Goal: Obtain resource: Obtain resource

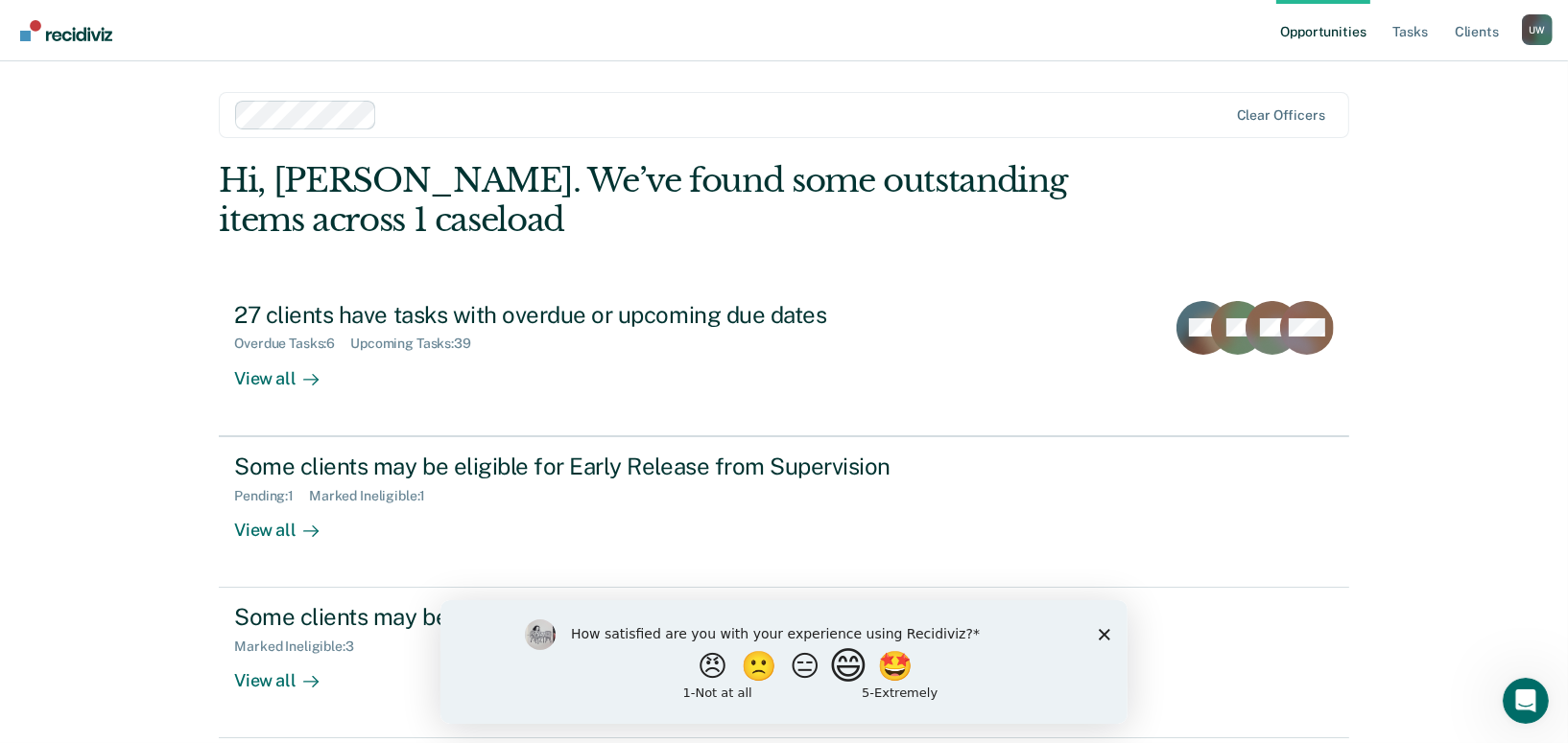
click at [845, 678] on button "😄" at bounding box center [850, 665] width 45 height 38
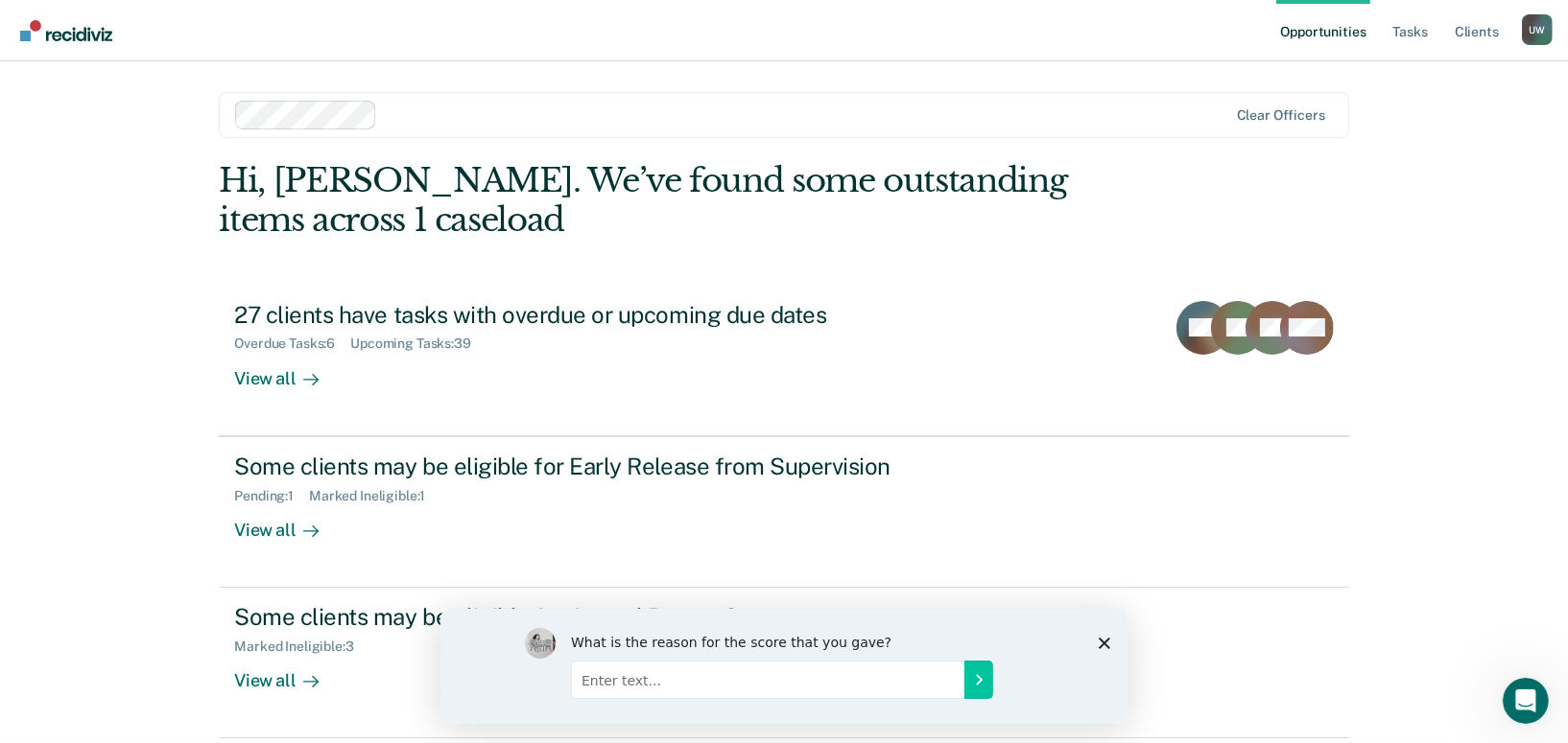
click at [828, 688] on input "Enter text..." at bounding box center [766, 679] width 394 height 38
type input "I really don't use this site just yet"
click at [976, 678] on icon "Submit your response" at bounding box center [978, 679] width 16 height 16
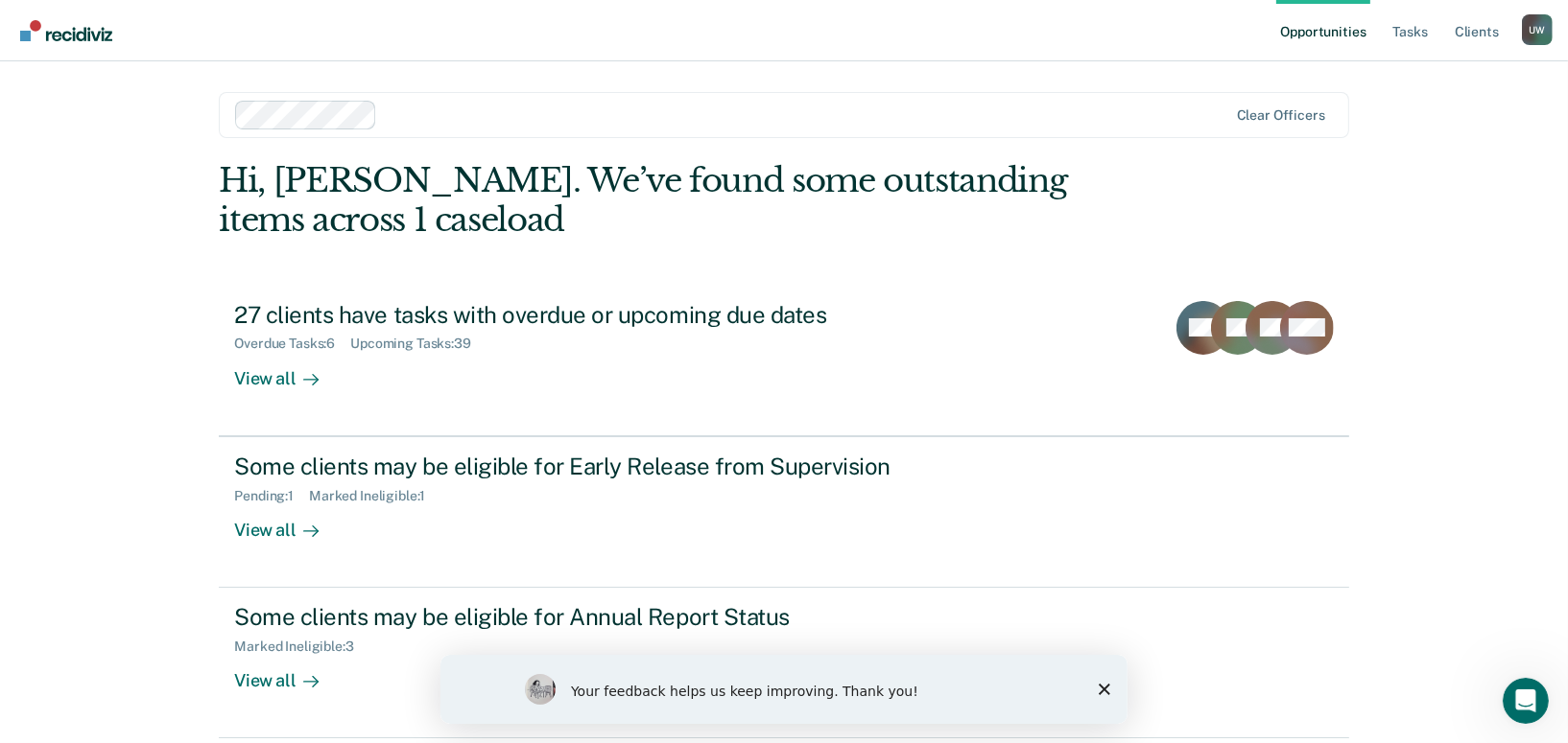
drag, startPoint x: 1108, startPoint y: 686, endPoint x: 1569, endPoint y: 1335, distance: 796.1
click at [1108, 686] on icon "Close survey" at bounding box center [1104, 688] width 12 height 12
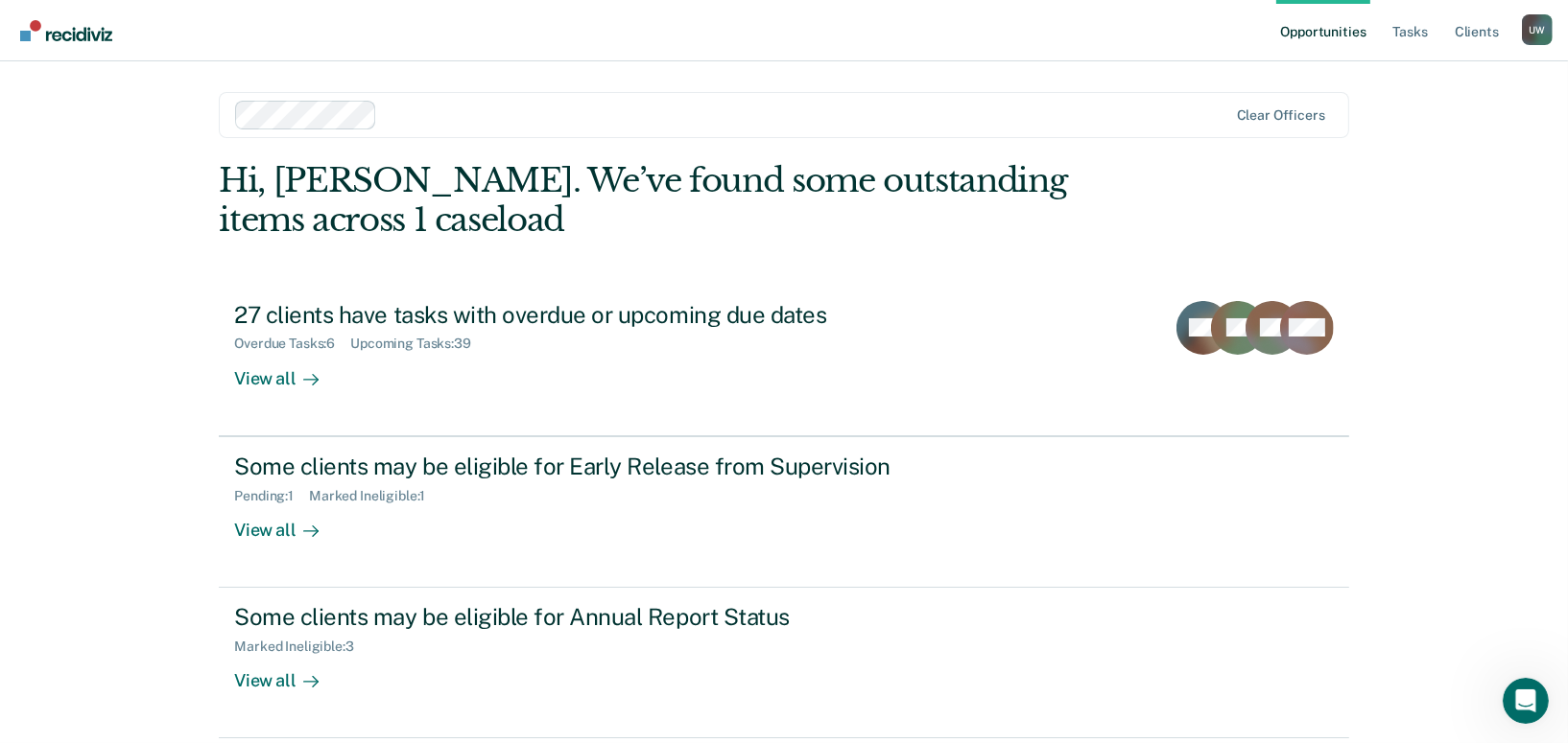
click at [1505, 525] on div "Opportunities Tasks Client s [PERSON_NAME] U W Profile How it works Log Out Cle…" at bounding box center [784, 371] width 1568 height 743
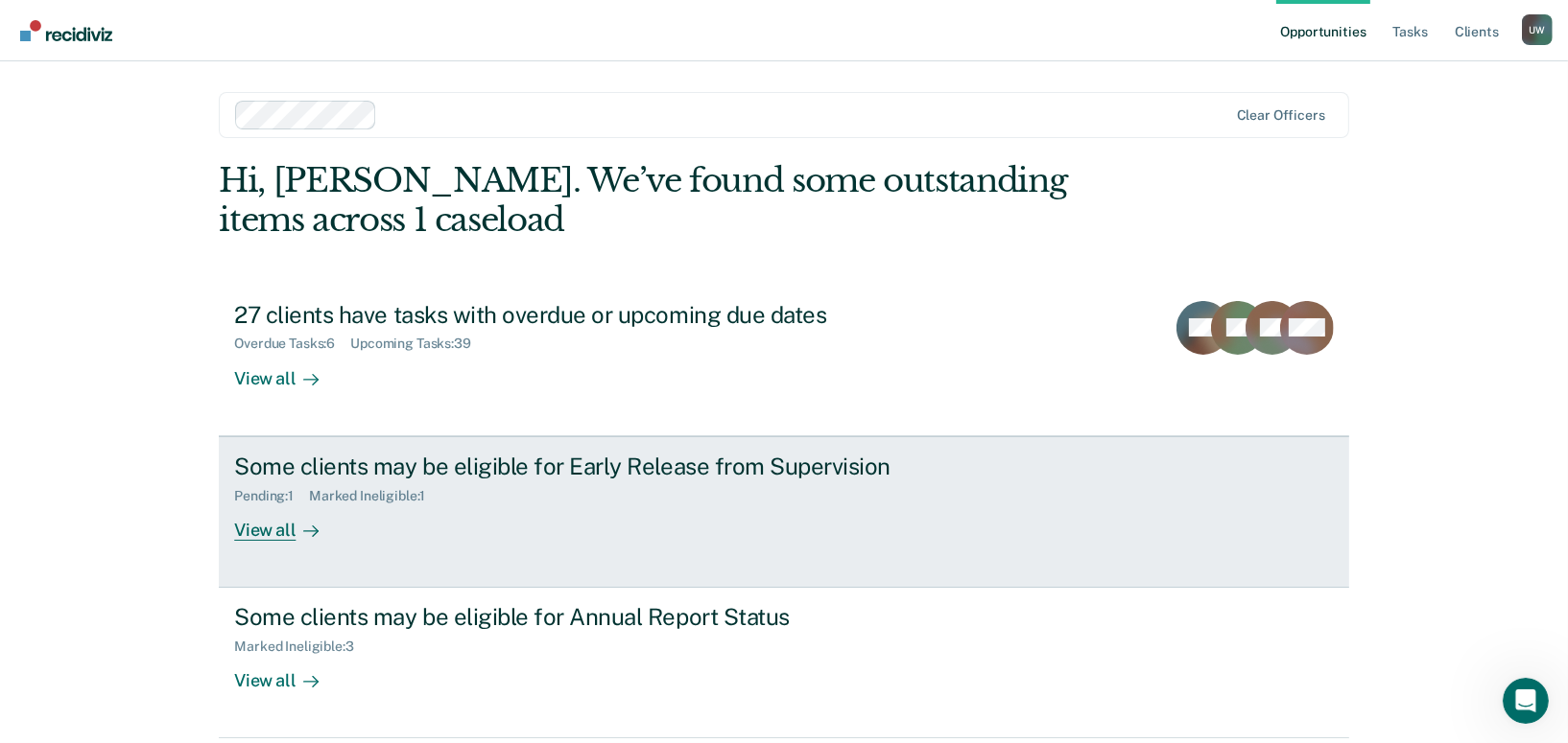
click at [254, 528] on div "View all" at bounding box center [288, 522] width 107 height 37
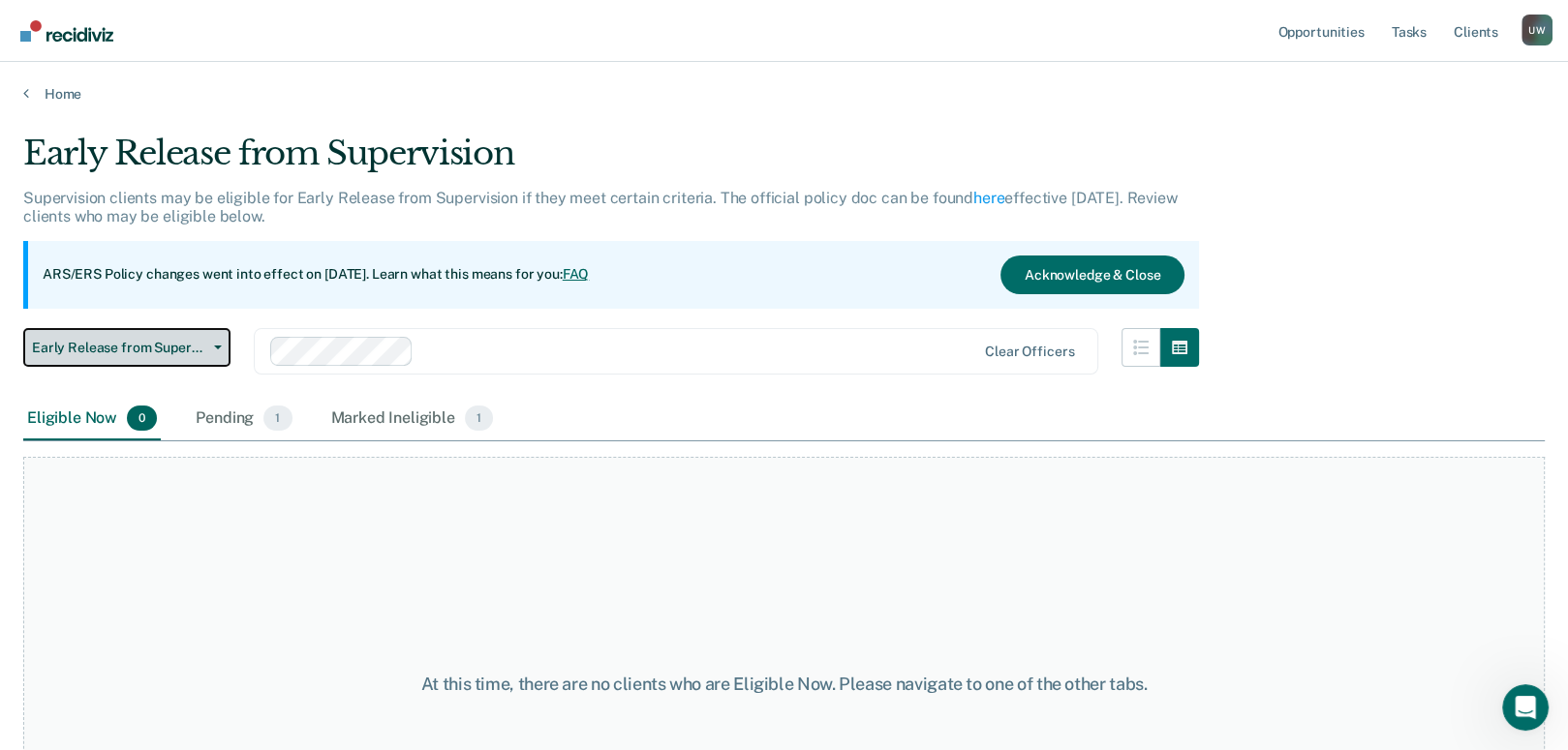
click at [221, 343] on button "Early Release from Supervision" at bounding box center [127, 347] width 207 height 38
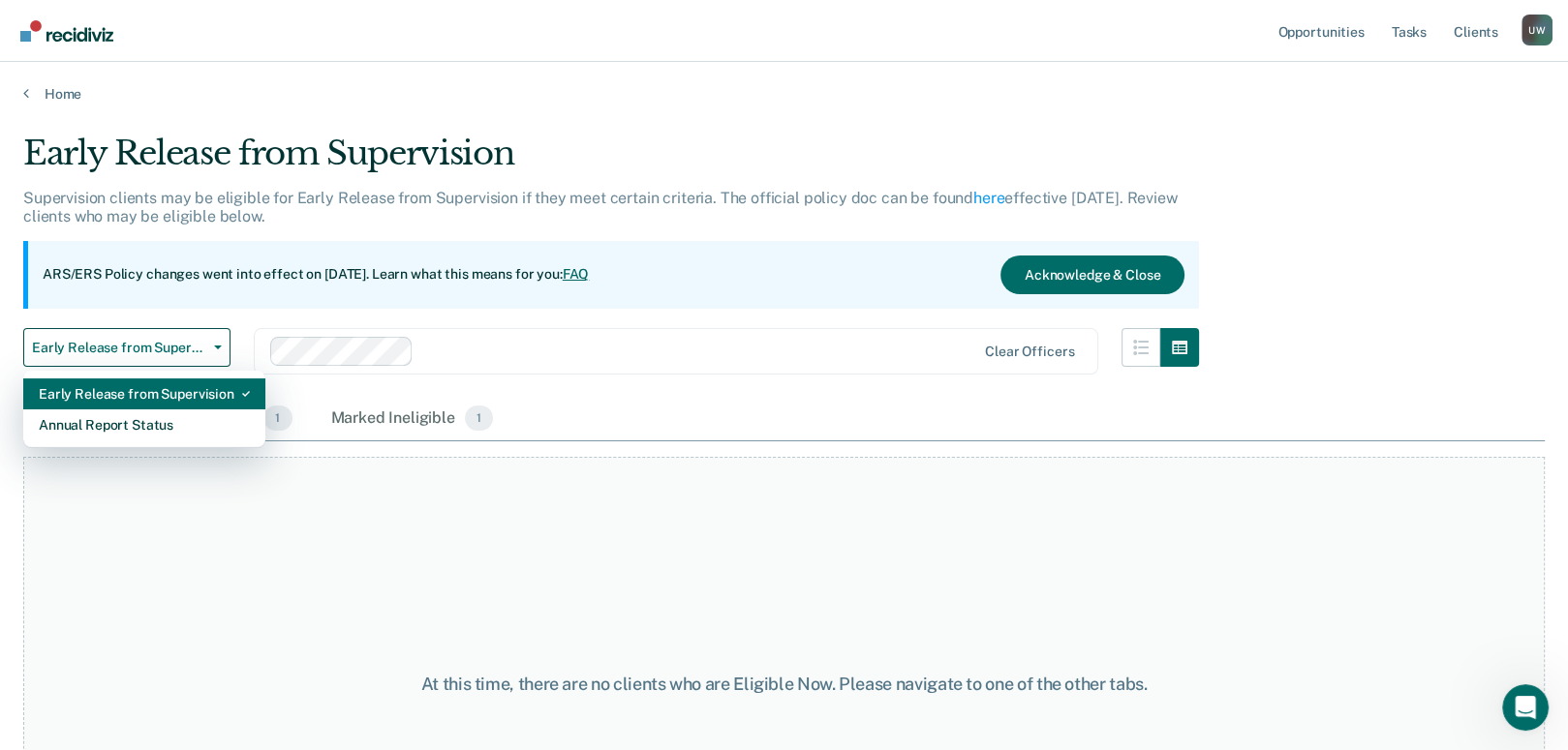
click at [204, 387] on div "Early Release from Supervision" at bounding box center [144, 393] width 211 height 31
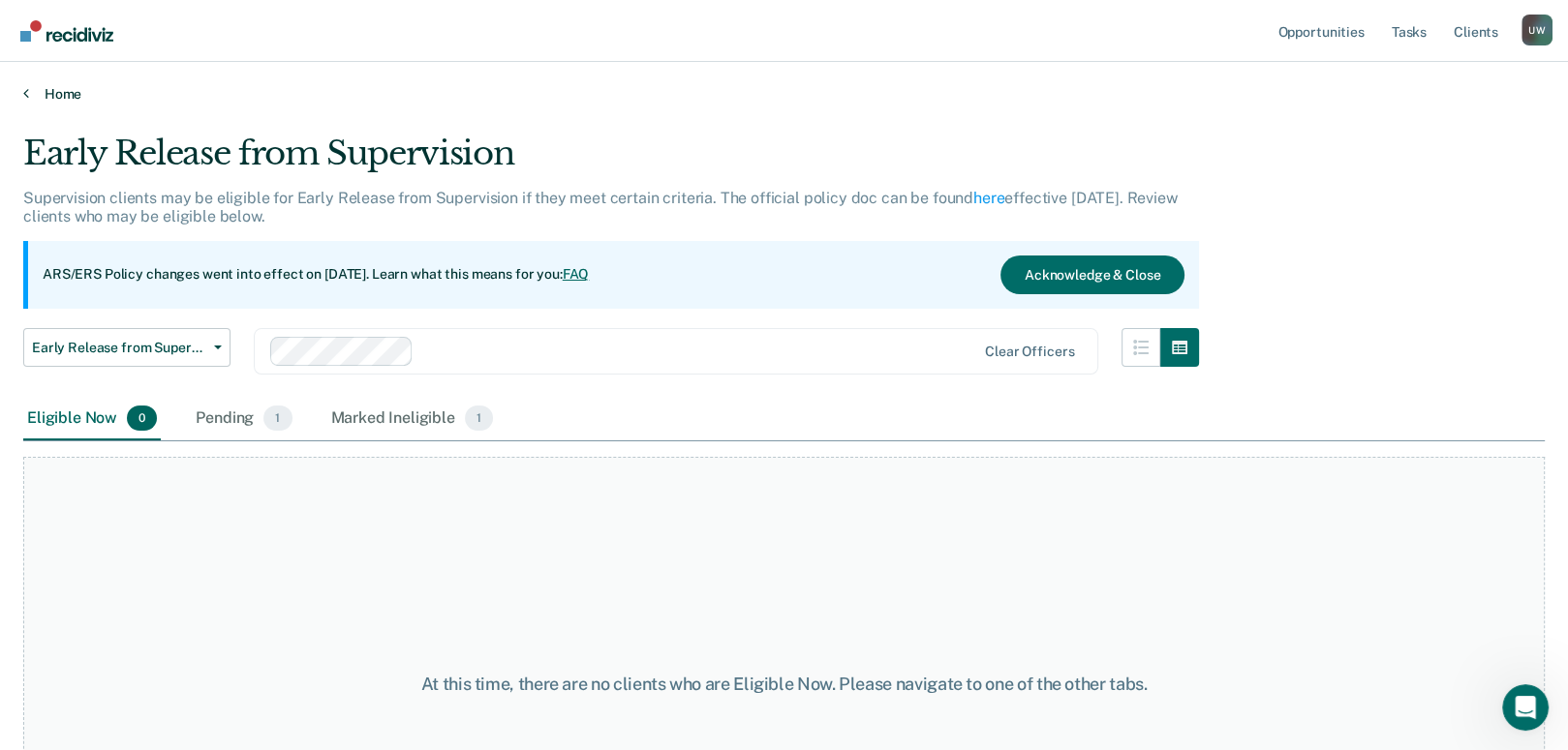
click at [26, 87] on icon at bounding box center [27, 93] width 6 height 16
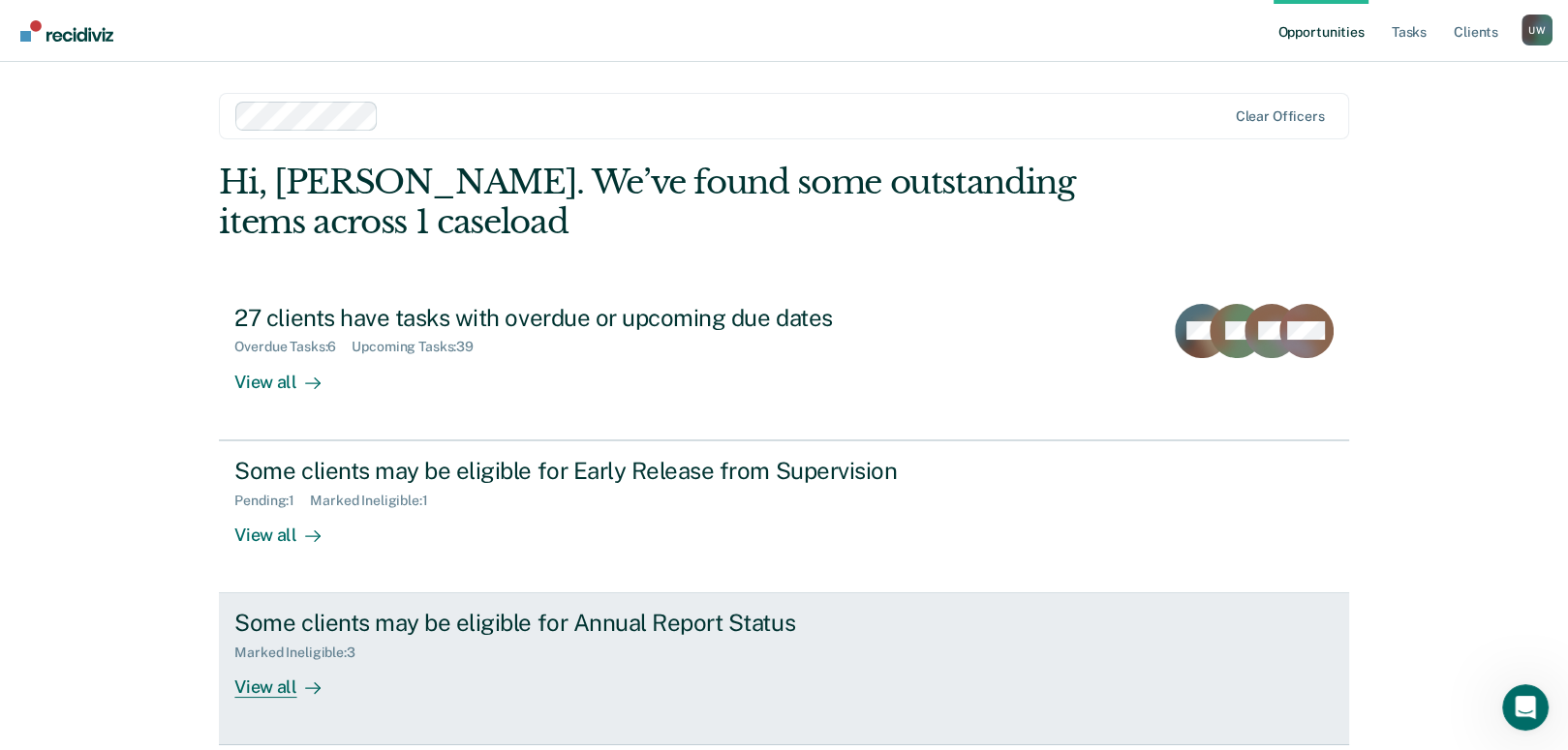
click at [298, 682] on div at bounding box center [310, 688] width 24 height 23
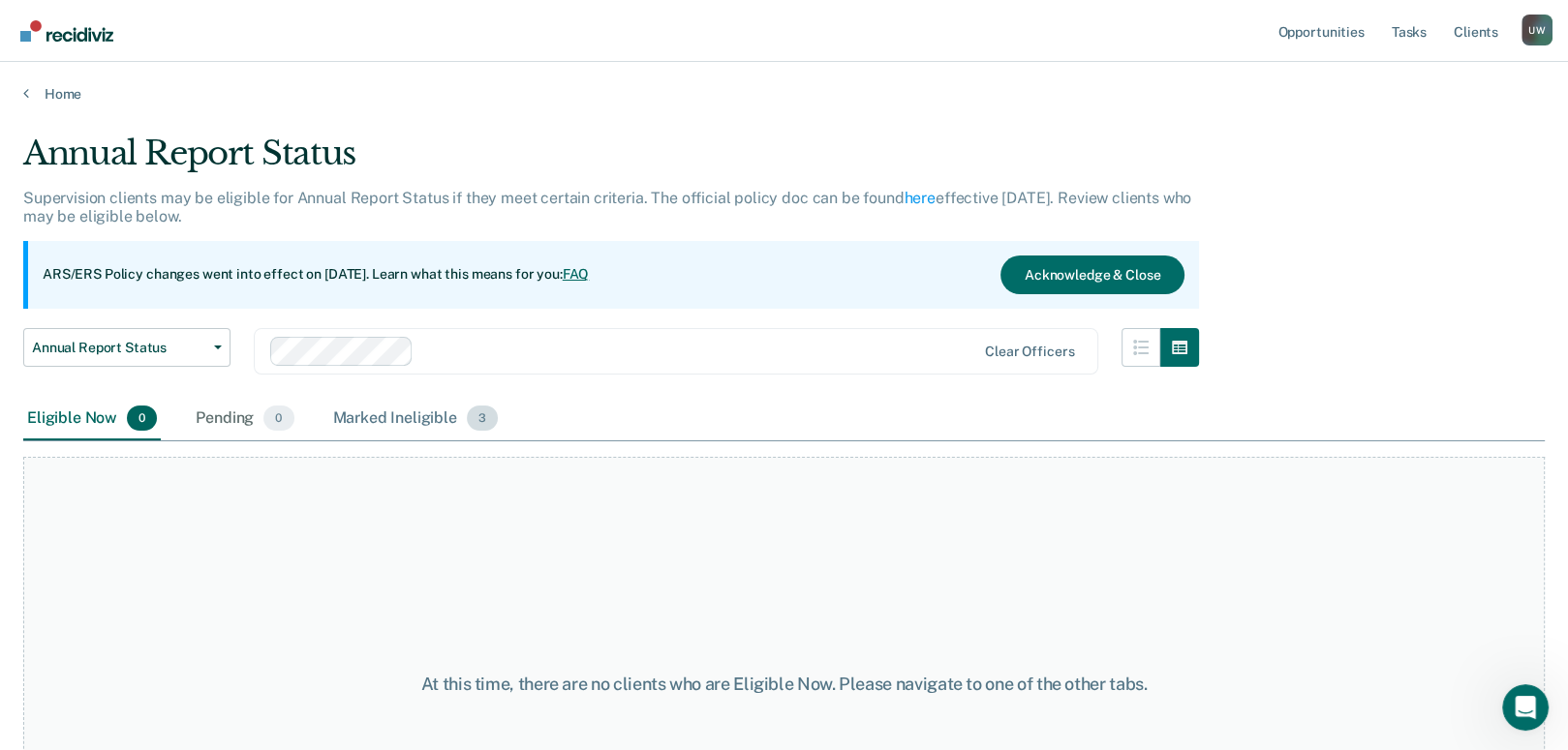
click at [393, 418] on div "Marked Ineligible 3" at bounding box center [416, 419] width 174 height 42
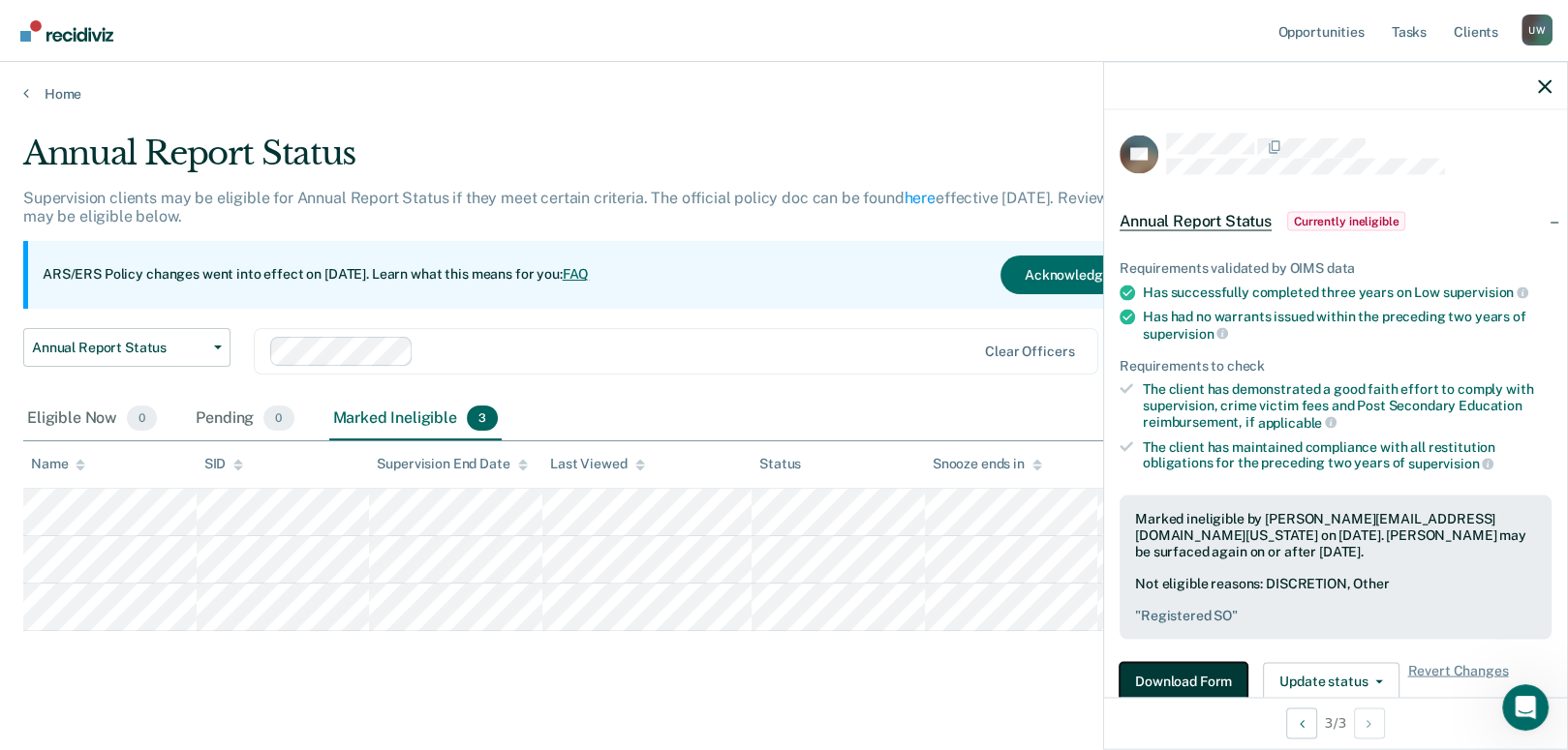
click at [1180, 673] on button "Download Form" at bounding box center [1183, 681] width 128 height 38
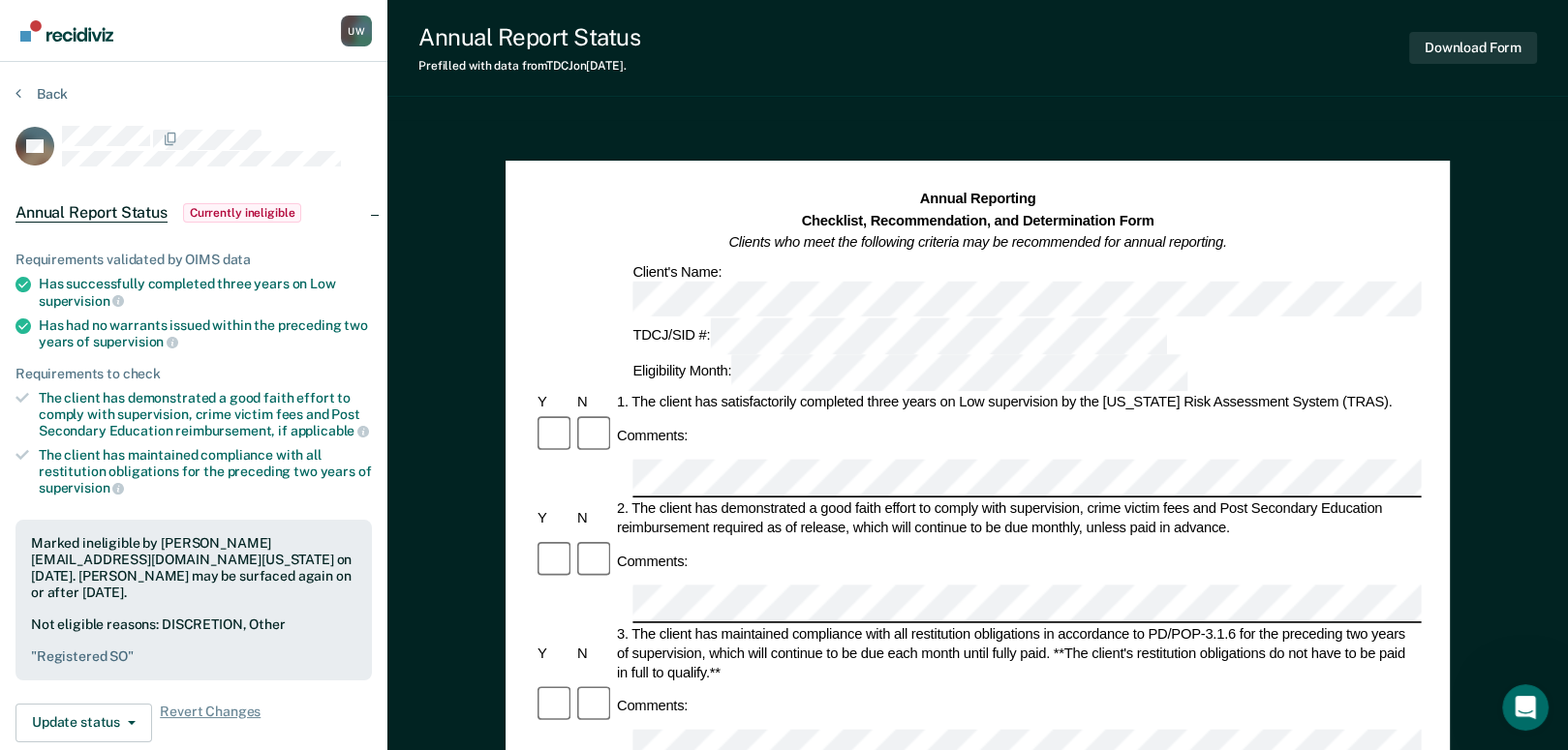
click at [20, 81] on section "Back SV Annual Report Status Currently ineligible Requirements validated by OIM…" at bounding box center [193, 587] width 388 height 1052
click at [14, 89] on section "Back SV Annual Report Status Currently ineligible Requirements validated by OIM…" at bounding box center [193, 587] width 388 height 1052
click at [19, 93] on icon at bounding box center [19, 93] width 6 height 16
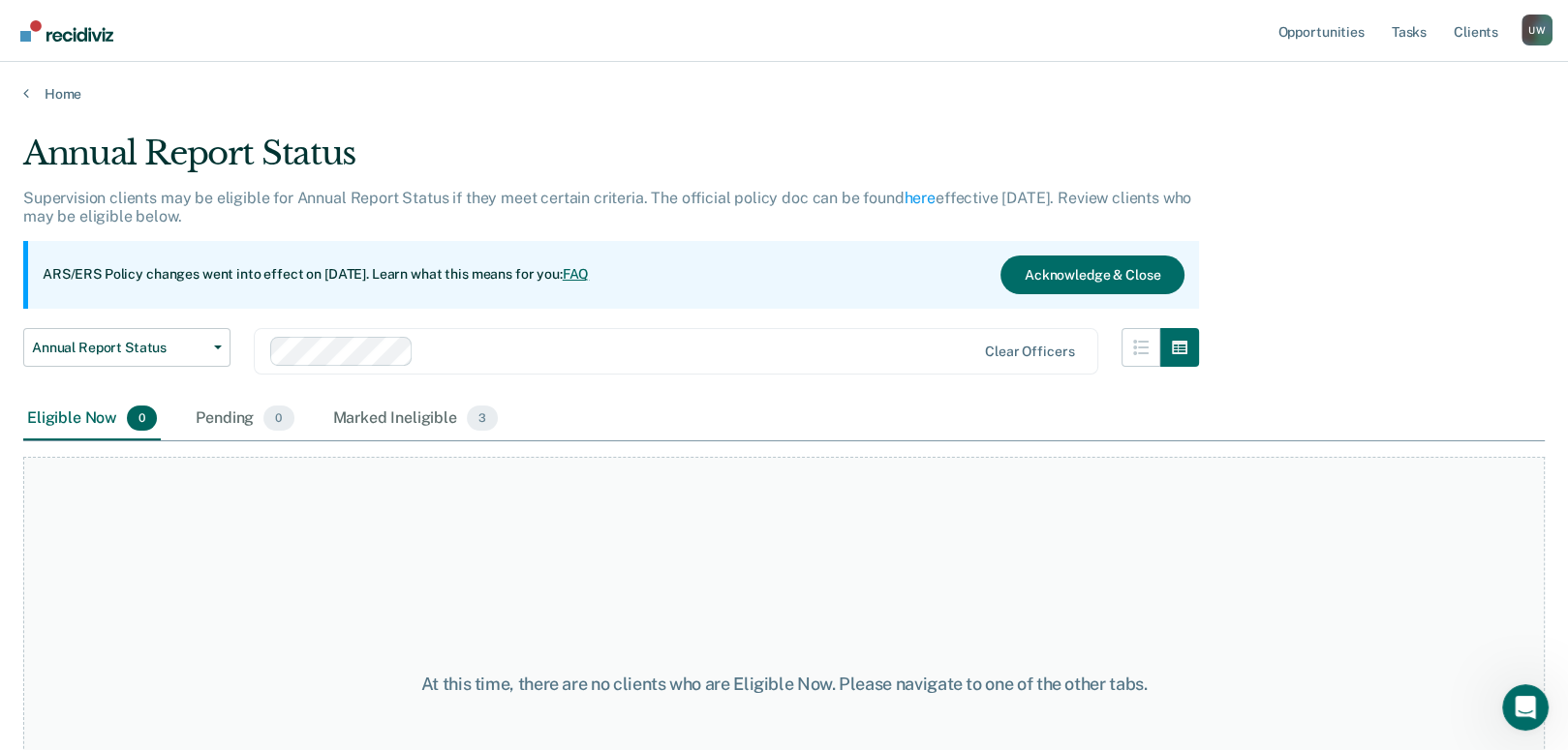
click at [20, 94] on div "Home" at bounding box center [784, 82] width 1568 height 40
click at [59, 92] on link "Home" at bounding box center [784, 94] width 1522 height 18
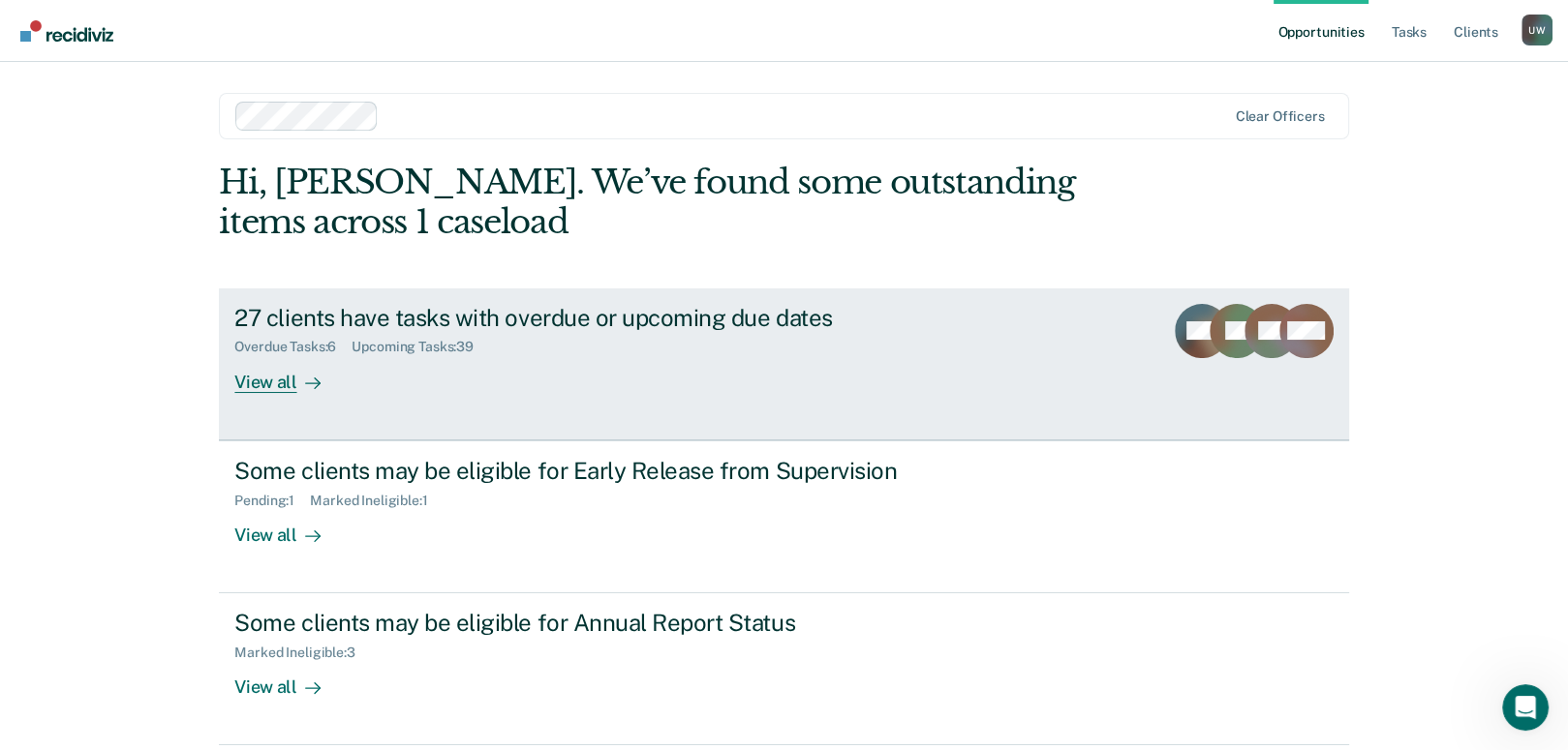
click at [257, 376] on div "View all" at bounding box center [289, 374] width 108 height 37
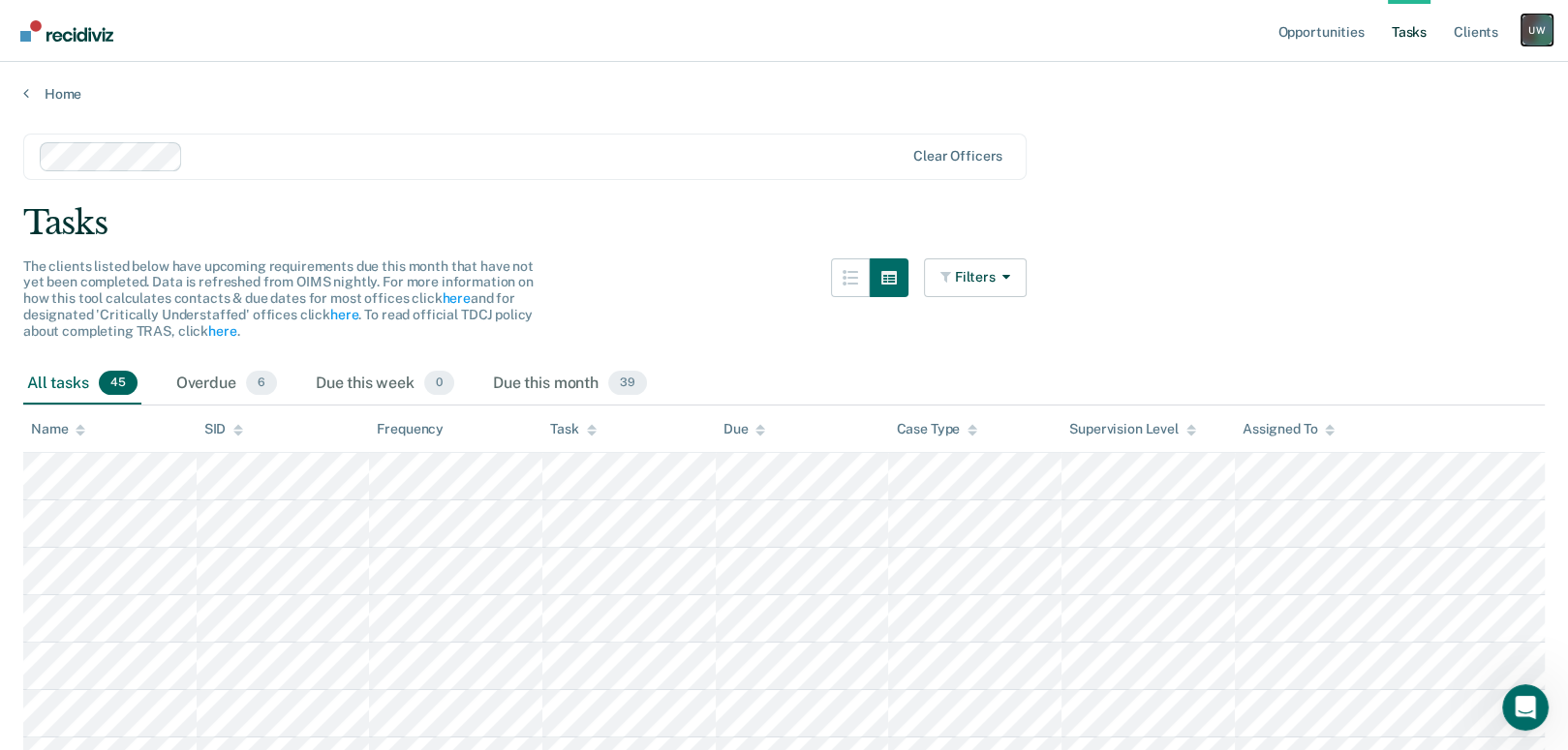
click at [1534, 34] on div "U W" at bounding box center [1536, 30] width 31 height 31
click at [1415, 123] on link "Log Out" at bounding box center [1460, 127] width 156 height 17
